Goal: Task Accomplishment & Management: Manage account settings

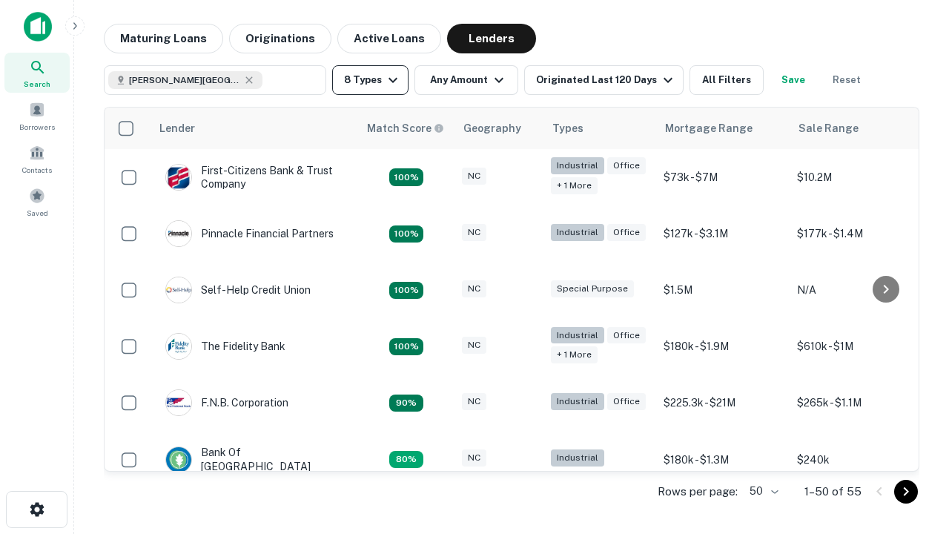
click at [370, 80] on button "8 Types" at bounding box center [370, 80] width 76 height 30
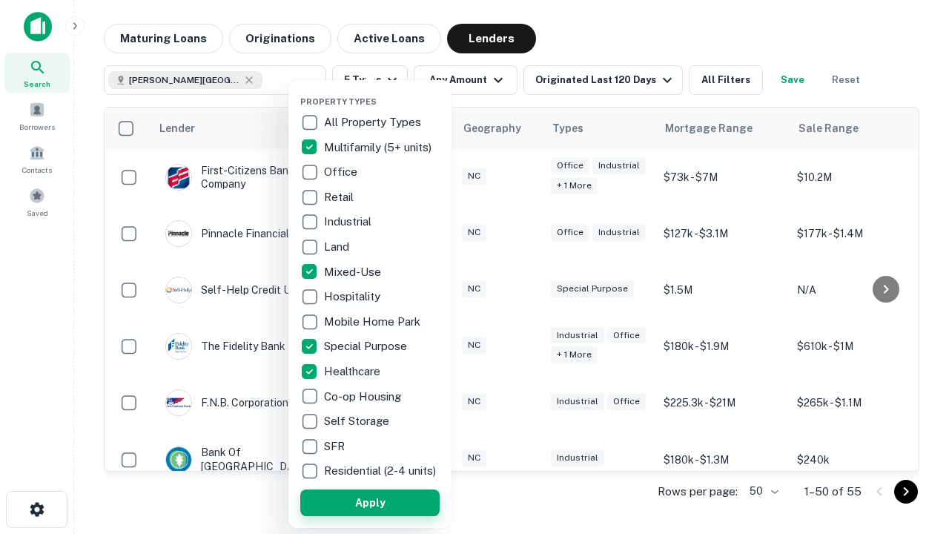
click at [370, 502] on button "Apply" at bounding box center [369, 502] width 139 height 27
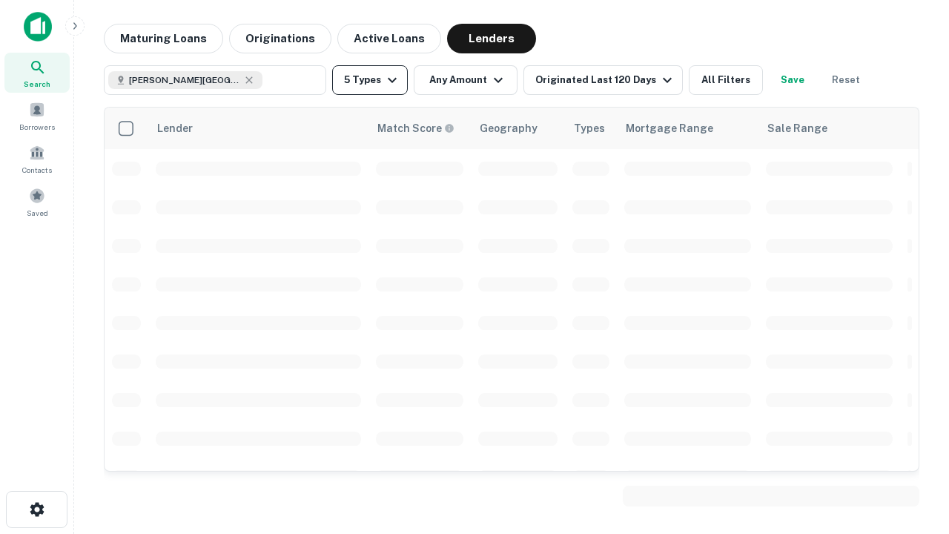
click at [370, 80] on button "5 Types" at bounding box center [370, 80] width 76 height 30
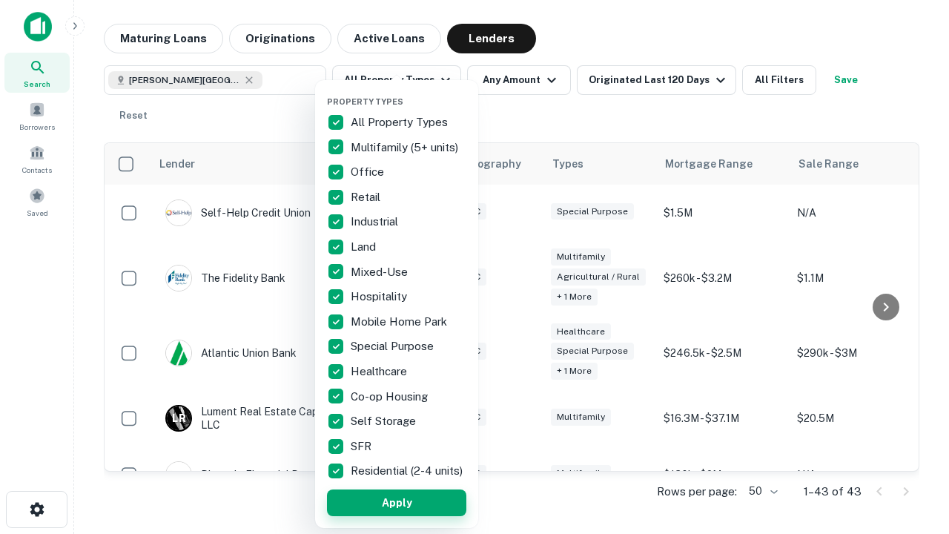
click at [397, 502] on button "Apply" at bounding box center [396, 502] width 139 height 27
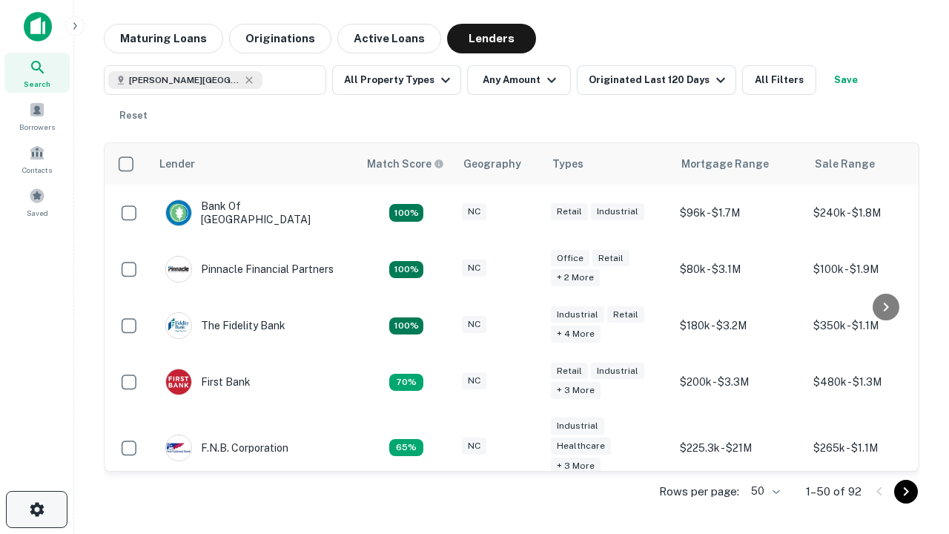
click at [36, 509] on icon "button" at bounding box center [37, 510] width 18 height 18
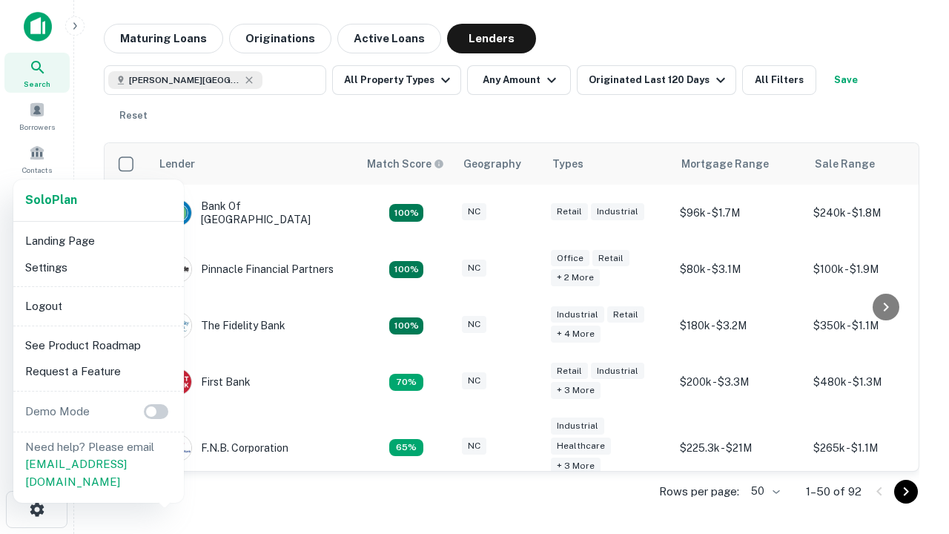
click at [98, 306] on li "Logout" at bounding box center [98, 306] width 159 height 27
